Goal: Find specific page/section: Find specific page/section

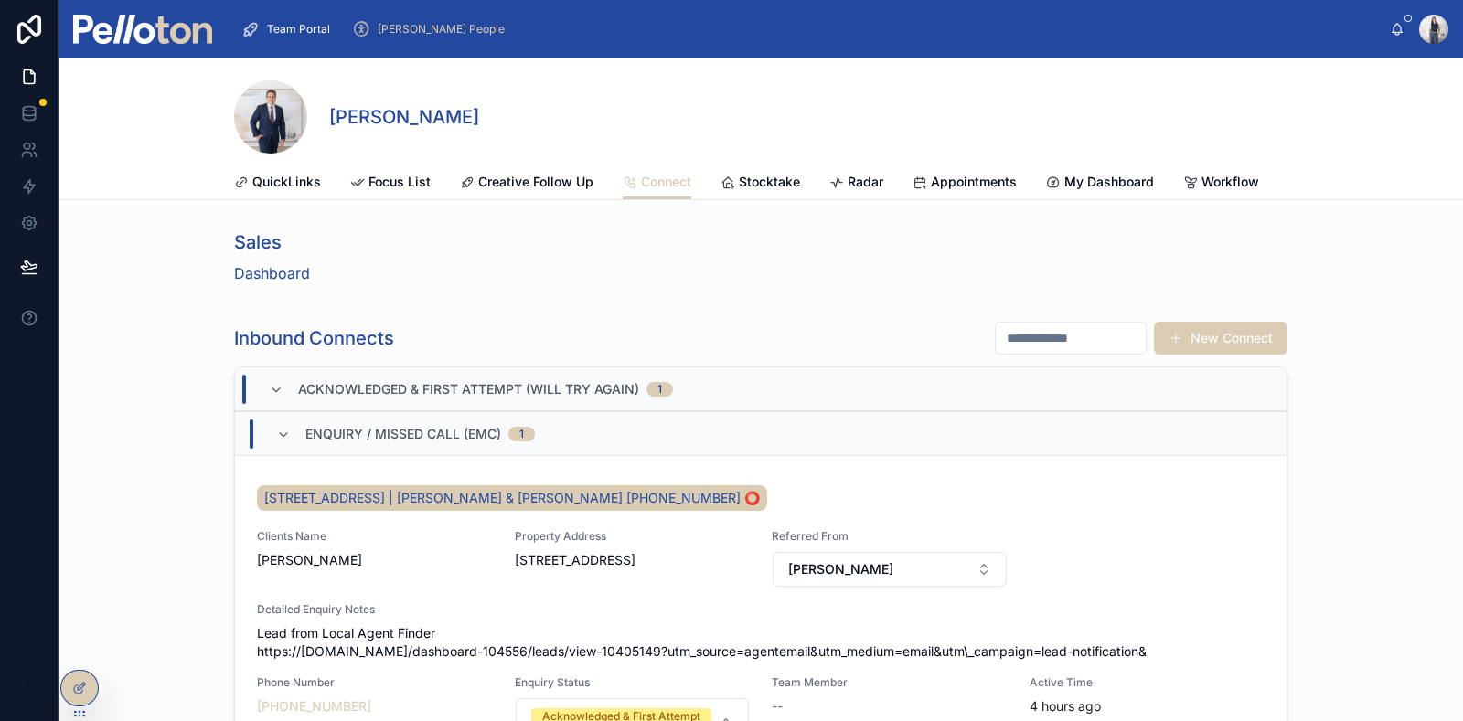
click at [402, 25] on span "[PERSON_NAME] People" at bounding box center [441, 29] width 127 height 15
